Goal: Browse casually: Explore the website without a specific task or goal

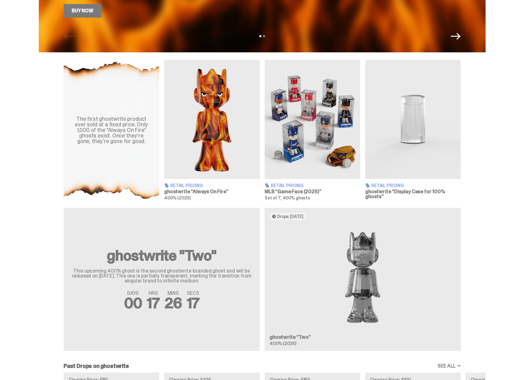
scroll to position [169, 0]
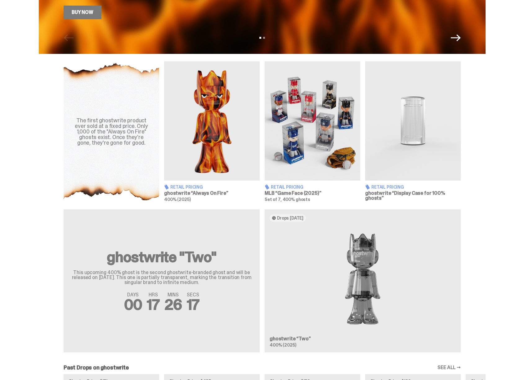
click at [351, 292] on div "ghostwrite "Two" This upcoming 400% ghost is the second ghostwrite-branded ghos…" at bounding box center [262, 284] width 447 height 148
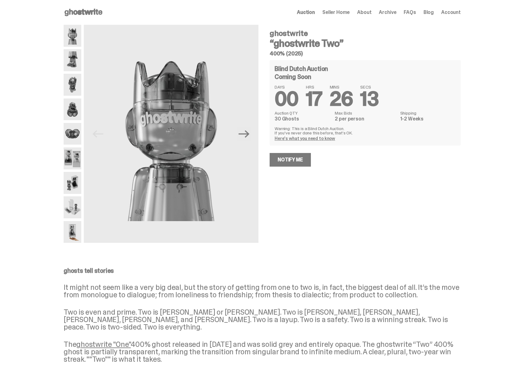
click at [76, 161] on img at bounding box center [73, 159] width 18 height 22
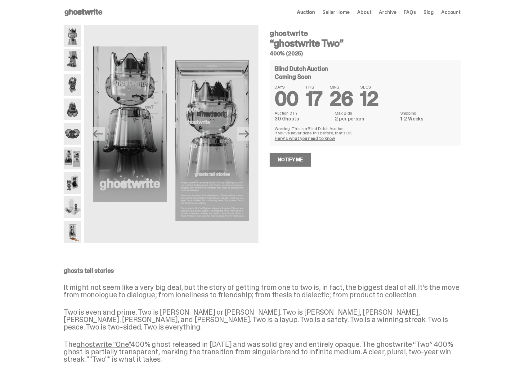
click at [73, 170] on div at bounding box center [73, 134] width 18 height 218
click at [73, 178] on img at bounding box center [73, 183] width 18 height 22
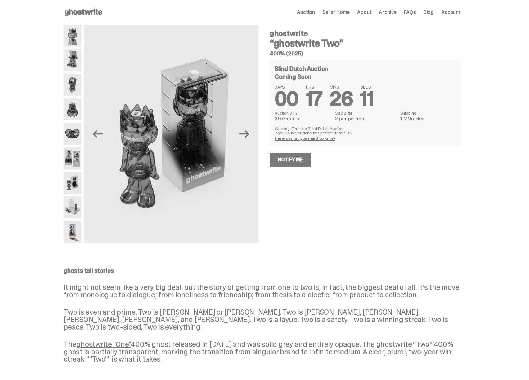
click at [75, 211] on img at bounding box center [73, 208] width 18 height 22
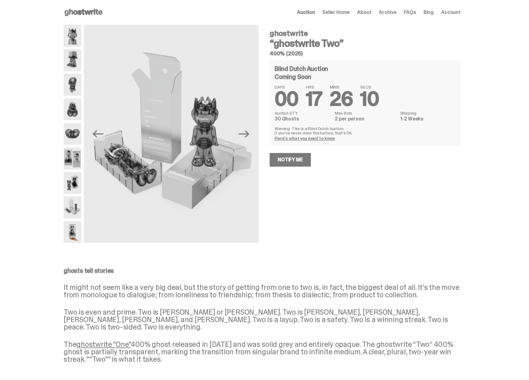
click at [76, 233] on img at bounding box center [73, 232] width 18 height 22
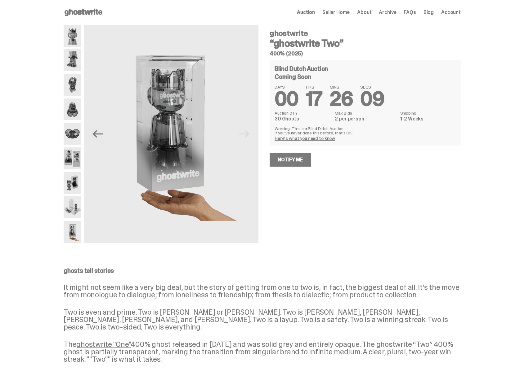
click at [77, 32] on img at bounding box center [73, 36] width 18 height 22
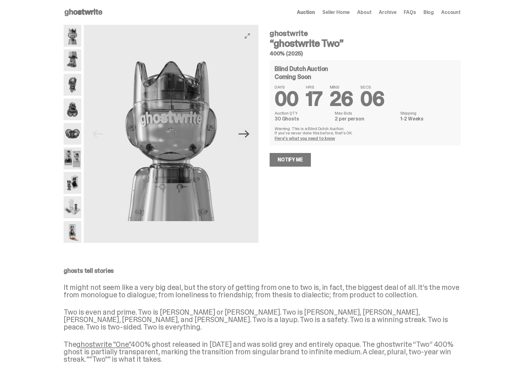
click at [247, 133] on icon "Next" at bounding box center [243, 134] width 11 height 11
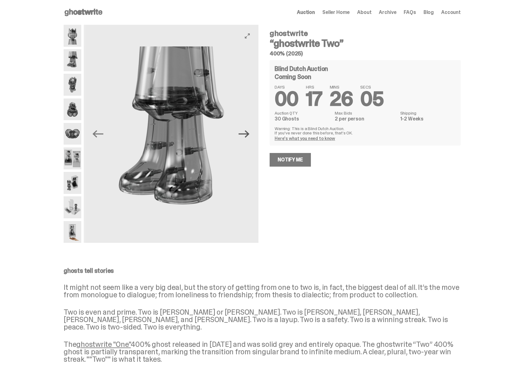
click at [246, 136] on icon "Next" at bounding box center [243, 134] width 11 height 11
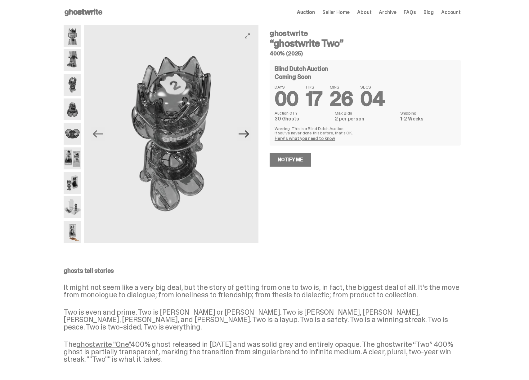
click at [246, 136] on icon "Next" at bounding box center [243, 134] width 11 height 11
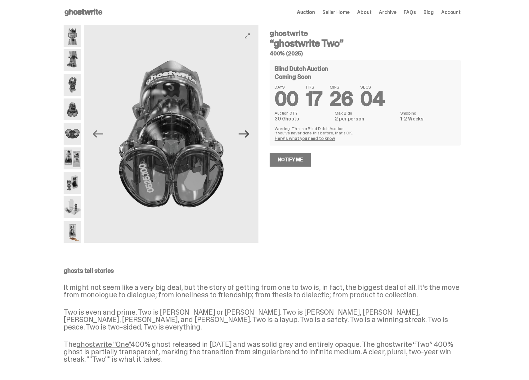
click at [246, 136] on icon "Next" at bounding box center [243, 134] width 11 height 11
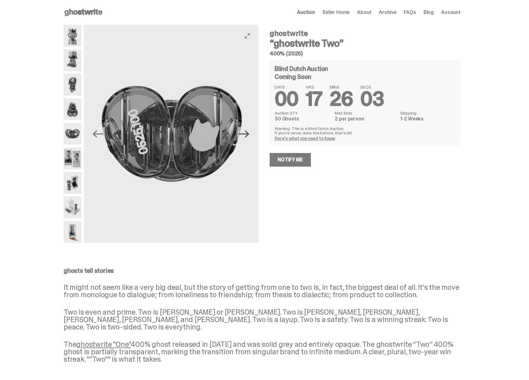
click at [246, 136] on icon "Next" at bounding box center [243, 134] width 11 height 11
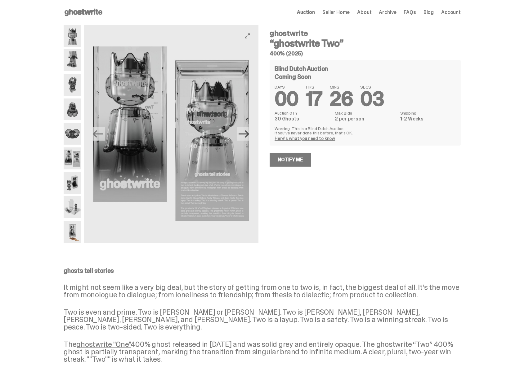
click at [246, 136] on icon "Next" at bounding box center [243, 134] width 11 height 11
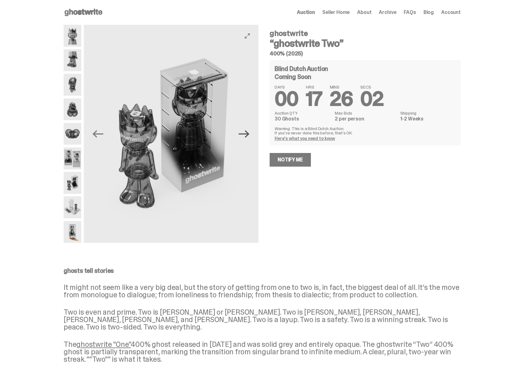
click at [246, 136] on icon "Next" at bounding box center [243, 134] width 11 height 11
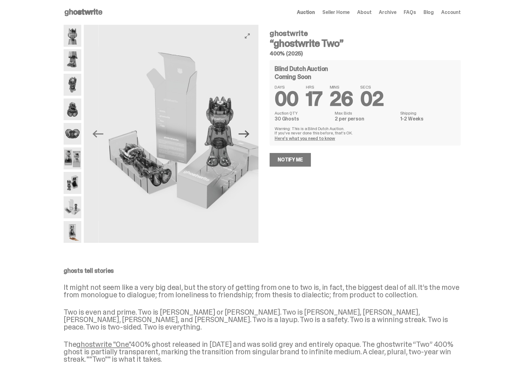
click at [246, 136] on icon "Next" at bounding box center [243, 134] width 11 height 11
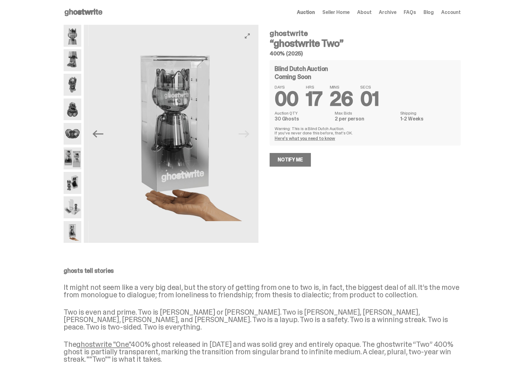
click at [246, 136] on img at bounding box center [175, 134] width 175 height 218
